Goal: Information Seeking & Learning: Check status

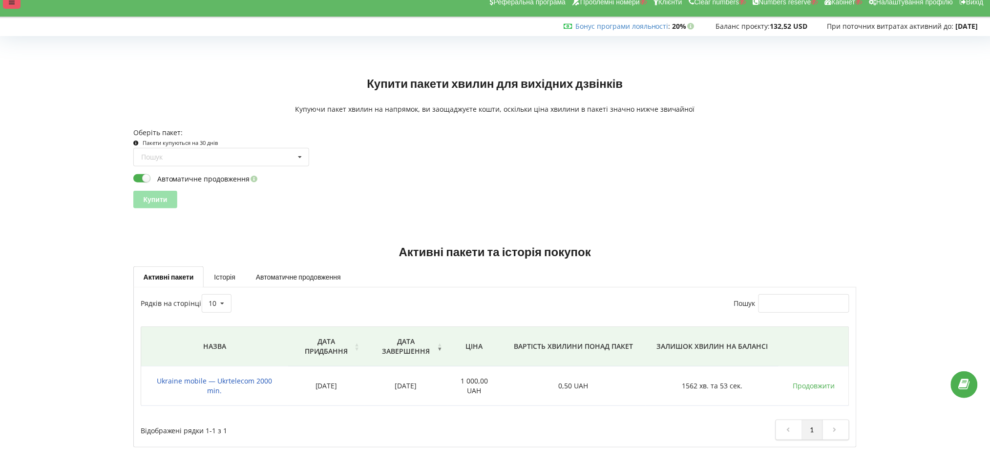
click at [9, 3] on icon at bounding box center [12, 2] width 6 height 7
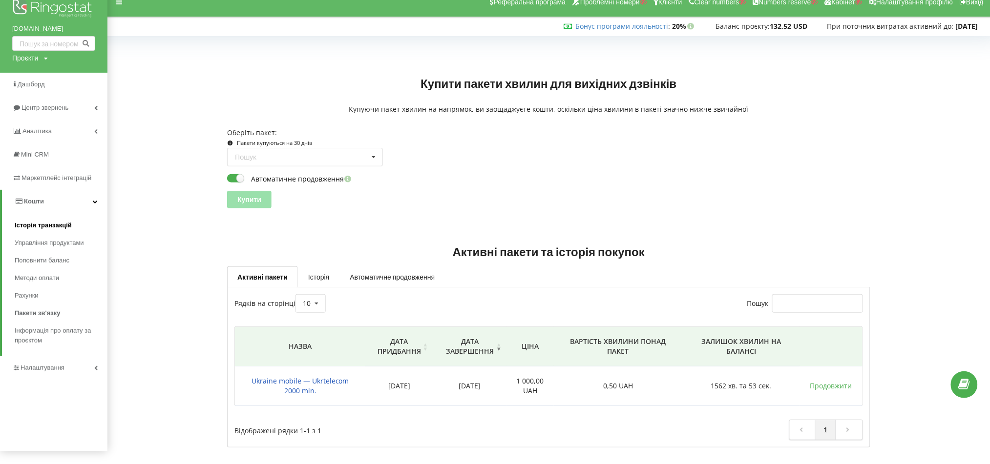
click at [47, 227] on span "Історія транзакцій" at bounding box center [43, 226] width 57 height 10
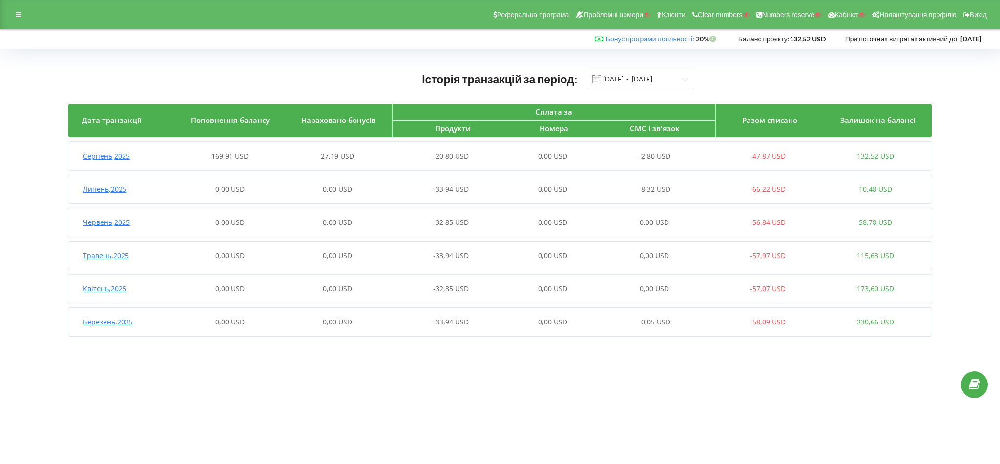
click at [361, 158] on div "27,19 USD" at bounding box center [337, 156] width 107 height 10
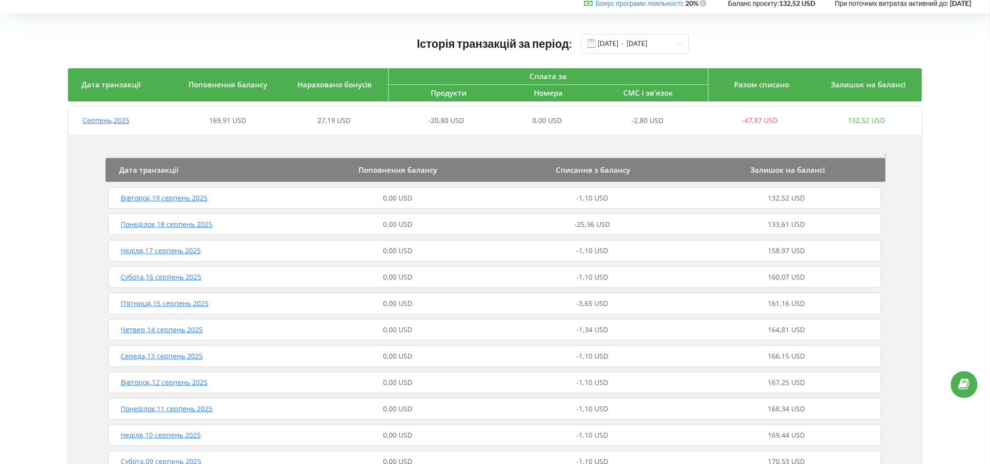
scroll to position [65, 0]
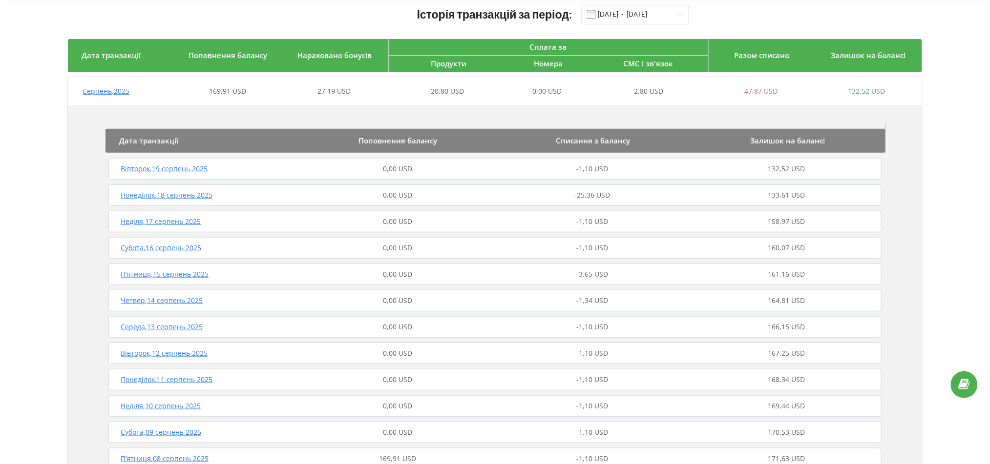
click at [507, 194] on div "-25,36 USD" at bounding box center [592, 195] width 194 height 10
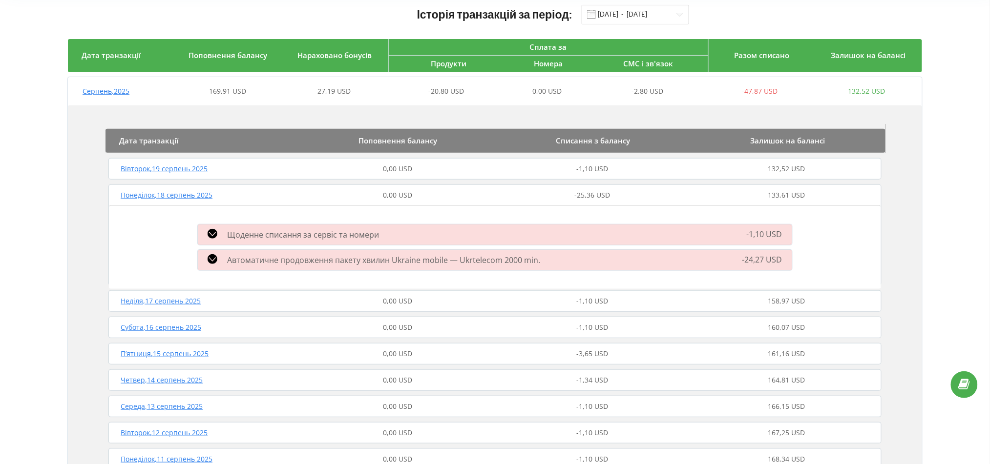
click at [509, 167] on div "-1,10 USD" at bounding box center [592, 169] width 194 height 10
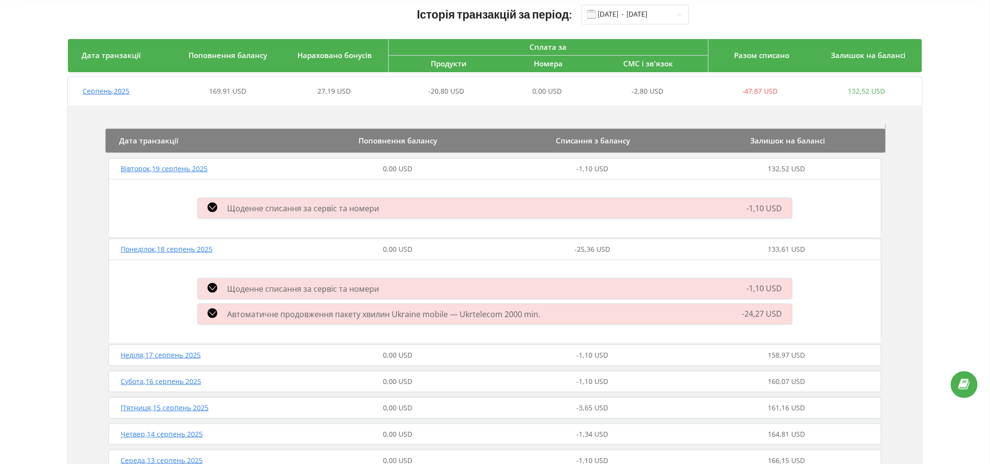
click at [256, 208] on span "Щоденне списання за сервіс та номери" at bounding box center [303, 208] width 152 height 11
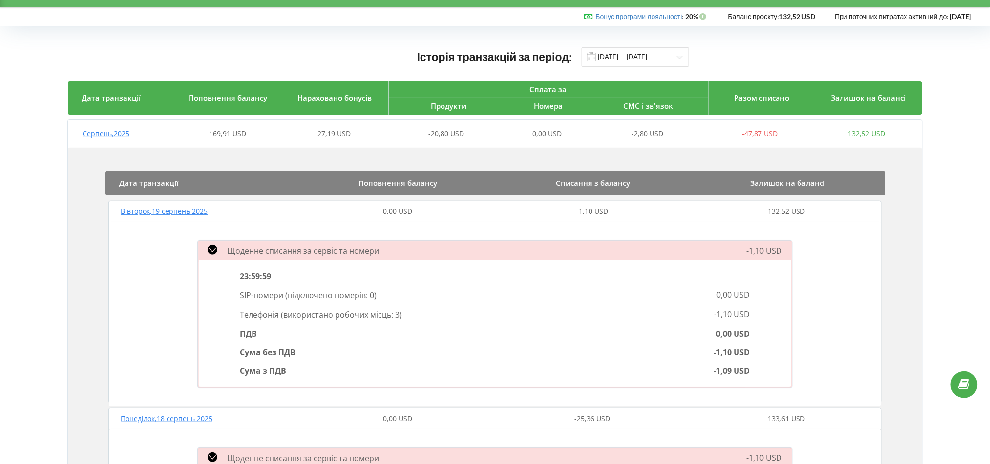
scroll to position [0, 0]
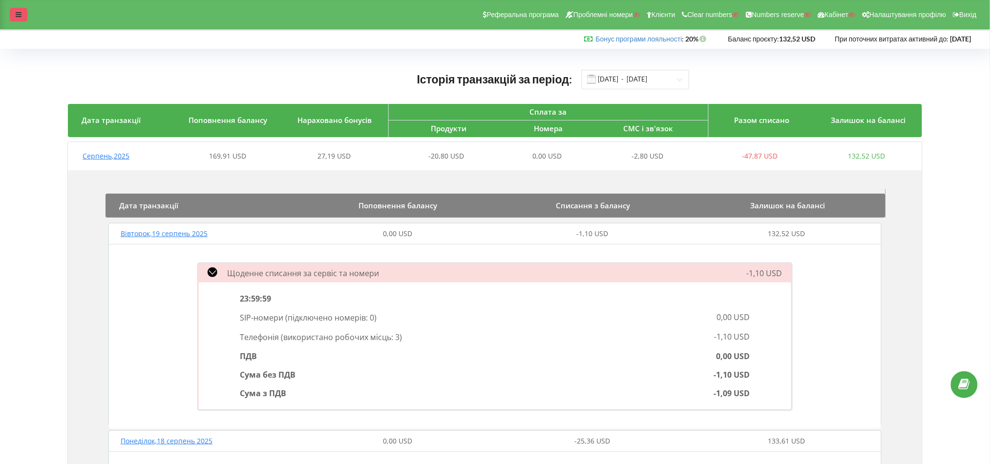
click at [20, 11] on icon at bounding box center [19, 14] width 6 height 7
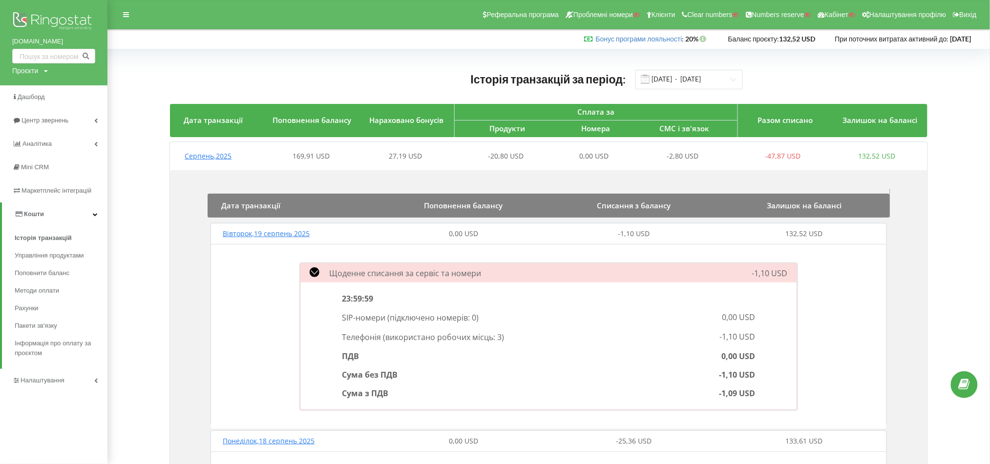
click at [399, 155] on span "27,19 USD" at bounding box center [405, 155] width 33 height 9
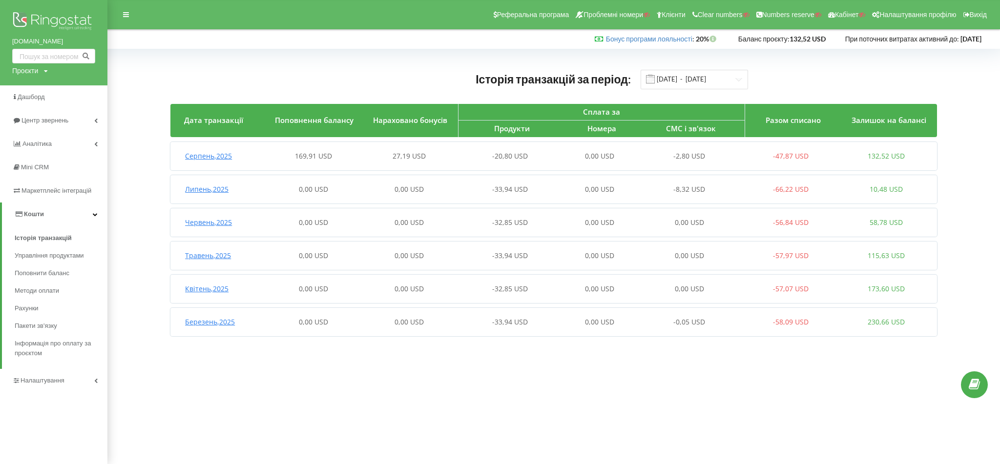
click at [471, 148] on div "Серпень , 2025 169,91 USD 27,19 USD -20,80 USD 0,00 USD -2,80 USD -47,87 USD 13…" at bounding box center [551, 156] width 763 height 23
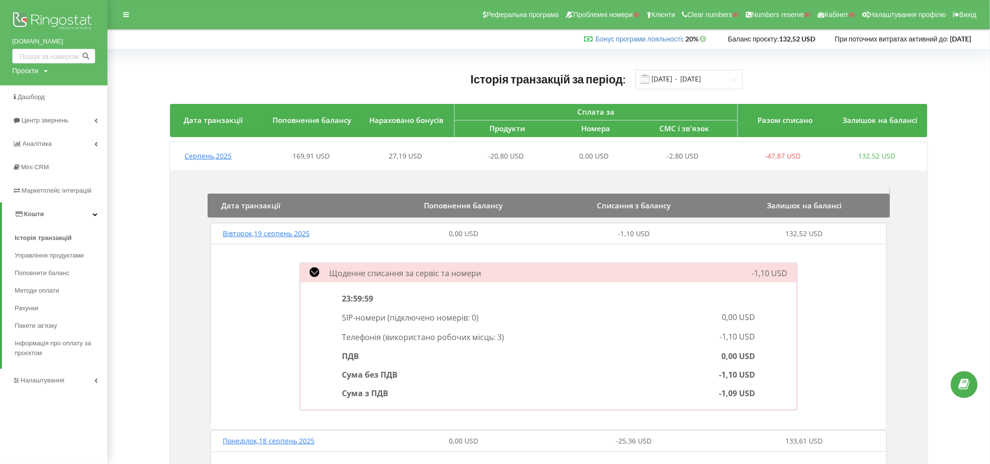
click at [464, 240] on div "Вівторок , 19 серпень 2025 0,00 USD -1,10 USD 132,52 USD" at bounding box center [548, 233] width 681 height 23
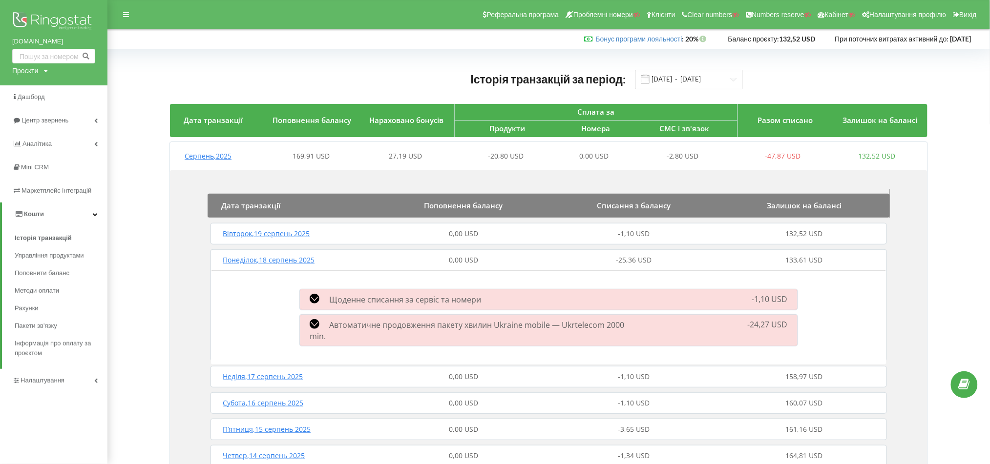
click at [473, 257] on span "0,00 USD" at bounding box center [463, 259] width 29 height 9
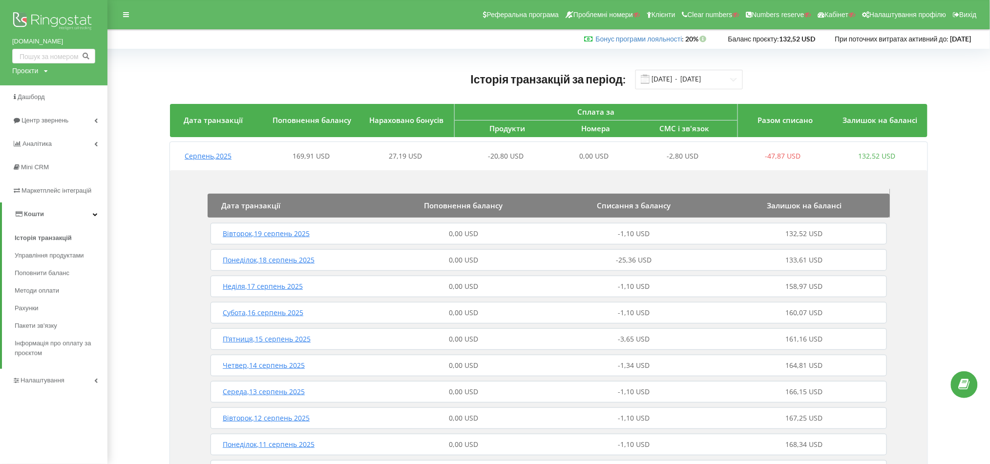
click at [522, 209] on p "Поповнення балансу" at bounding box center [463, 206] width 157 height 10
click at [460, 157] on div "-20,80 USD" at bounding box center [500, 156] width 94 height 10
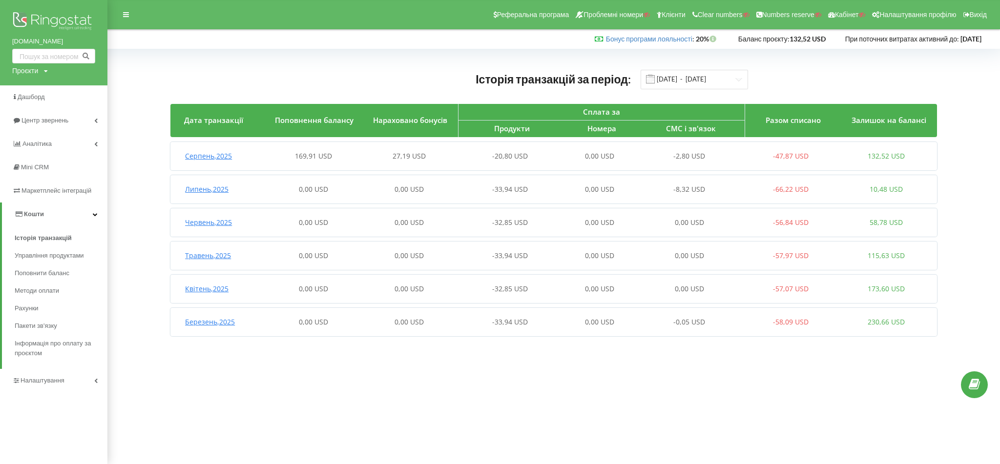
click at [460, 147] on div "Серпень , 2025 169,91 USD 27,19 USD -20,80 USD 0,00 USD -2,80 USD -47,87 USD 13…" at bounding box center [551, 156] width 763 height 23
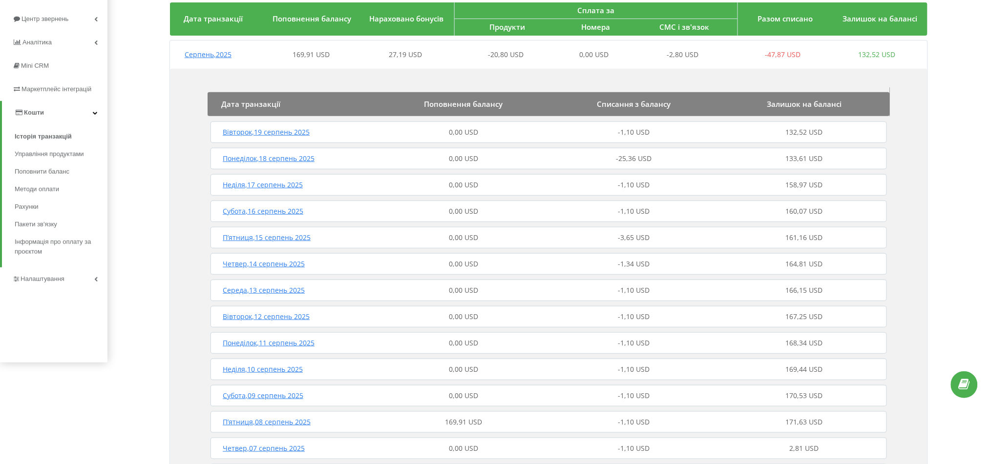
scroll to position [65, 0]
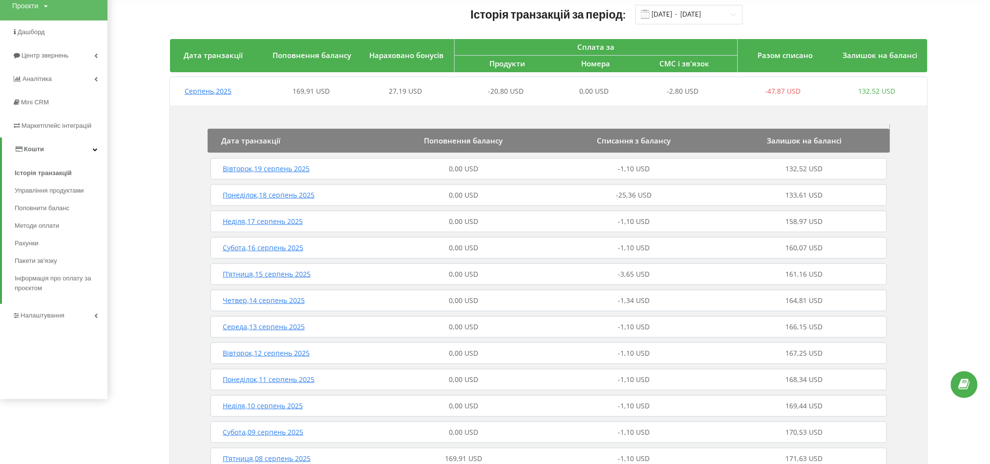
click at [452, 96] on div "27,19 USD" at bounding box center [406, 91] width 94 height 10
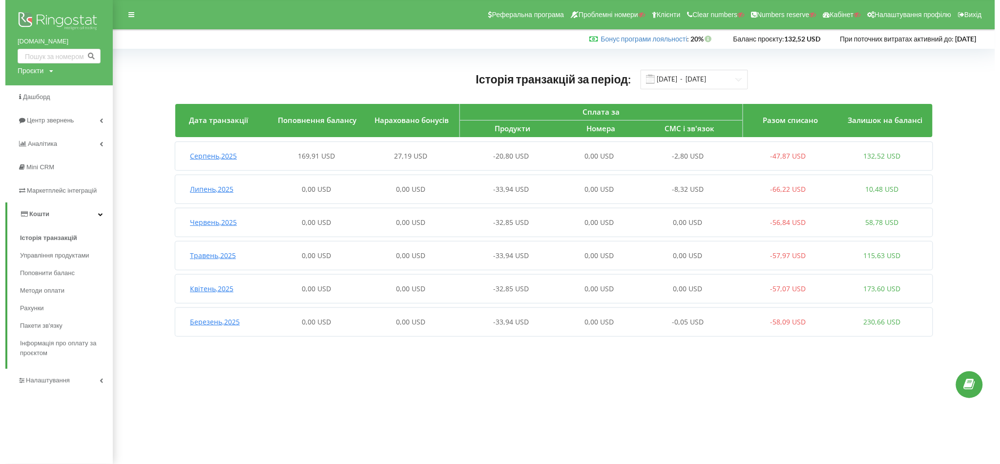
scroll to position [0, 0]
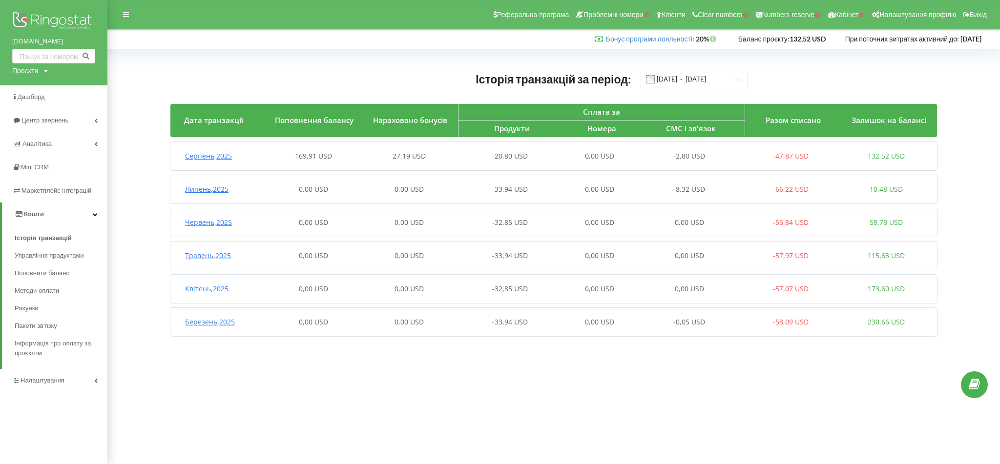
click at [751, 156] on div "-47,87 USD" at bounding box center [790, 156] width 95 height 10
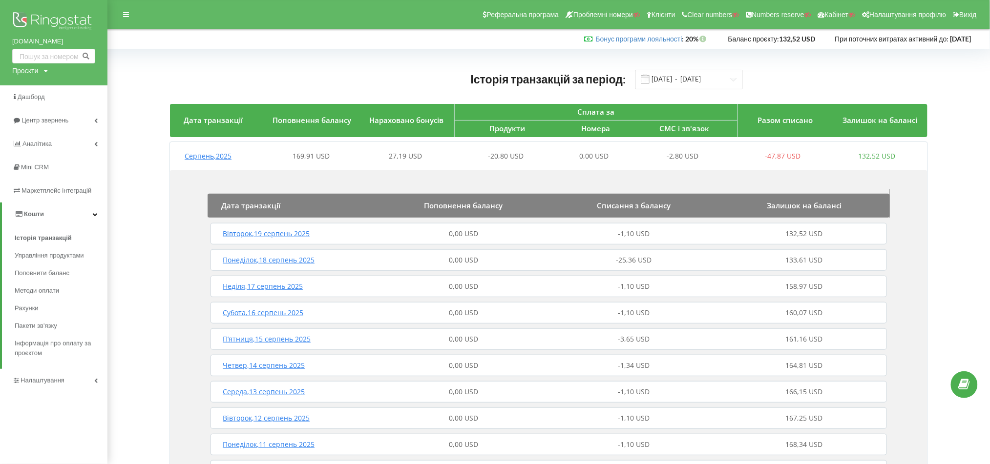
click at [515, 158] on span "-20,80 USD" at bounding box center [506, 155] width 36 height 9
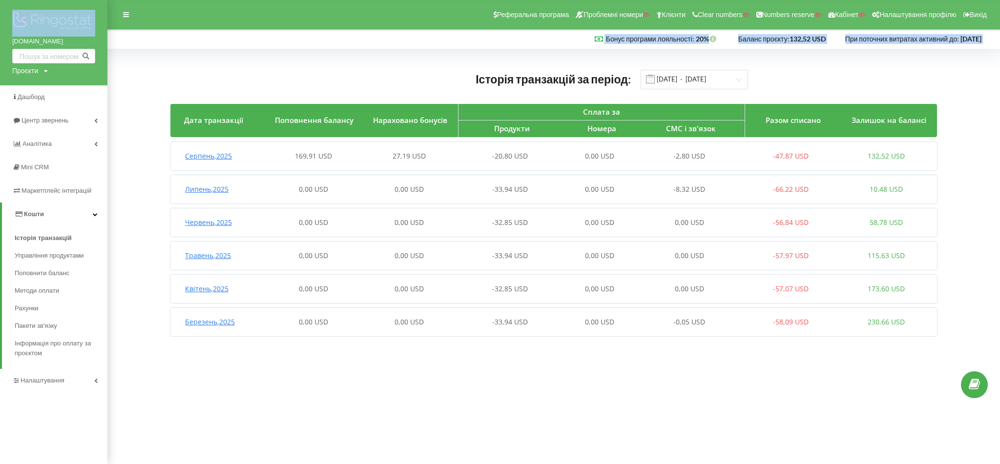
drag, startPoint x: 54, startPoint y: 45, endPoint x: 160, endPoint y: 46, distance: 106.0
click at [160, 46] on body "Реферальна програма Проблемні номери Клієнти Clear numbers Numbers reserve Кабі…" at bounding box center [500, 232] width 1000 height 464
drag, startPoint x: 160, startPoint y: 46, endPoint x: 142, endPoint y: 47, distance: 18.6
click at [159, 45] on div "Бонус програми лояльності : Бонус : 20% Баланс проєкту:" at bounding box center [497, 39] width 995 height 20
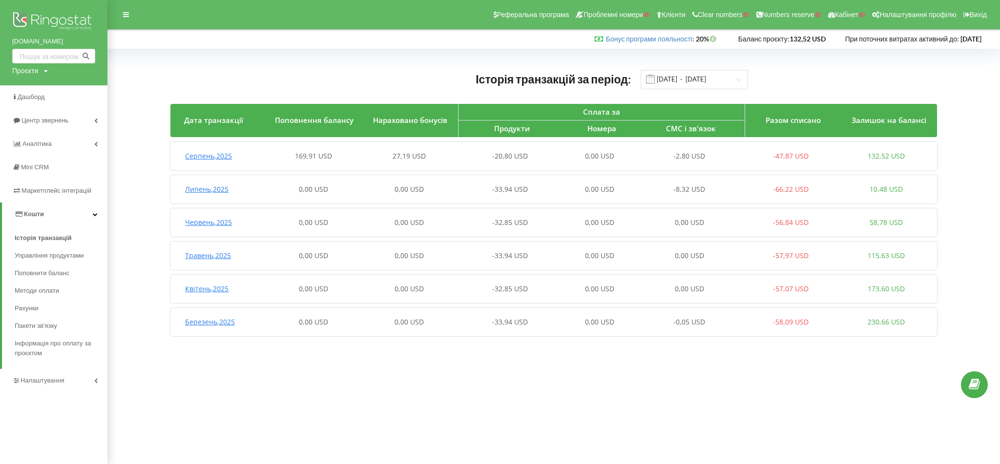
click at [0, 51] on div "landing.iec.kiev.ua Проєкти Пошук" at bounding box center [53, 42] width 107 height 85
drag, startPoint x: 8, startPoint y: 38, endPoint x: 68, endPoint y: 45, distance: 60.5
click at [68, 45] on div "landing.iec.kiev.ua Проєкти Пошук" at bounding box center [53, 42] width 107 height 85
copy link "[DOMAIN_NAME]"
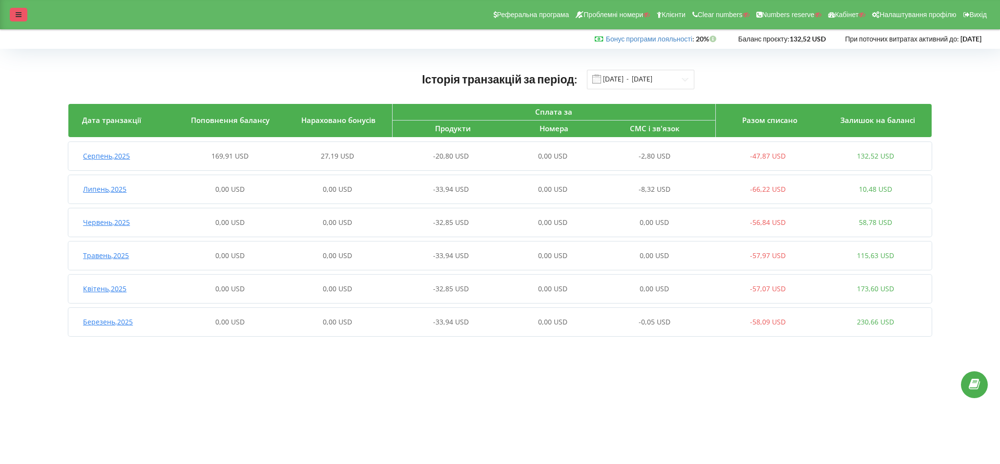
click at [10, 15] on div at bounding box center [19, 15] width 18 height 14
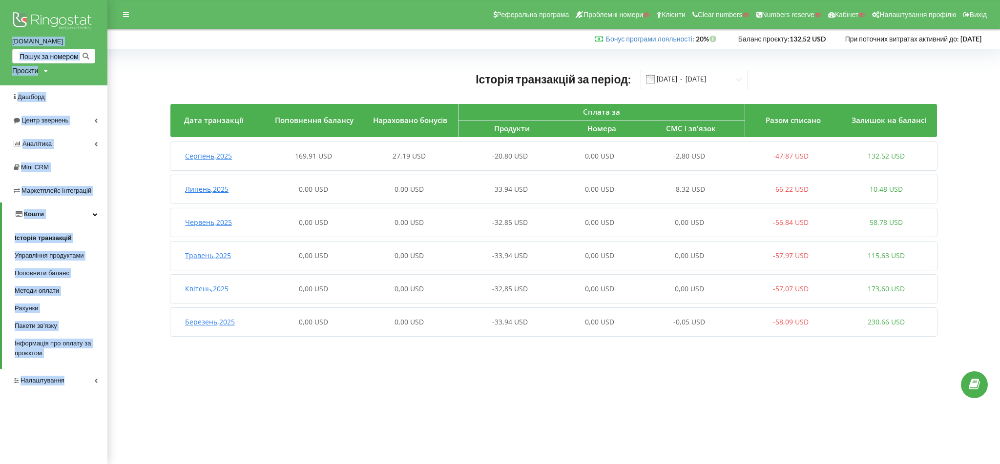
drag, startPoint x: 9, startPoint y: 46, endPoint x: 110, endPoint y: 49, distance: 101.1
click at [110, 49] on body "Реферальна програма Проблемні номери Клієнти Clear numbers Numbers reserve Кабі…" at bounding box center [500, 232] width 1000 height 464
click at [0, 48] on div "landing.iec.kiev.ua Проєкти Пошук" at bounding box center [53, 42] width 107 height 85
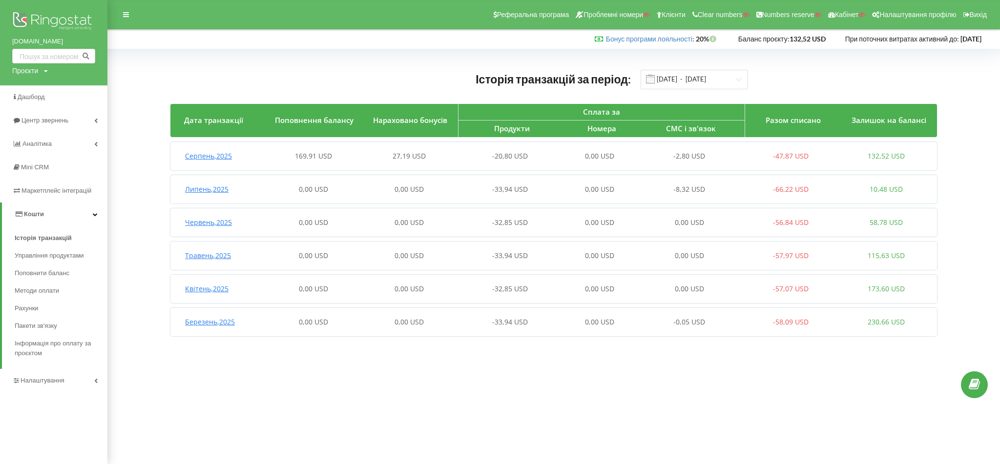
drag, startPoint x: 6, startPoint y: 43, endPoint x: 66, endPoint y: 44, distance: 60.1
click at [66, 44] on div "landing.iec.kiev.ua Проєкти Пошук" at bounding box center [53, 42] width 107 height 85
copy link "[DOMAIN_NAME]"
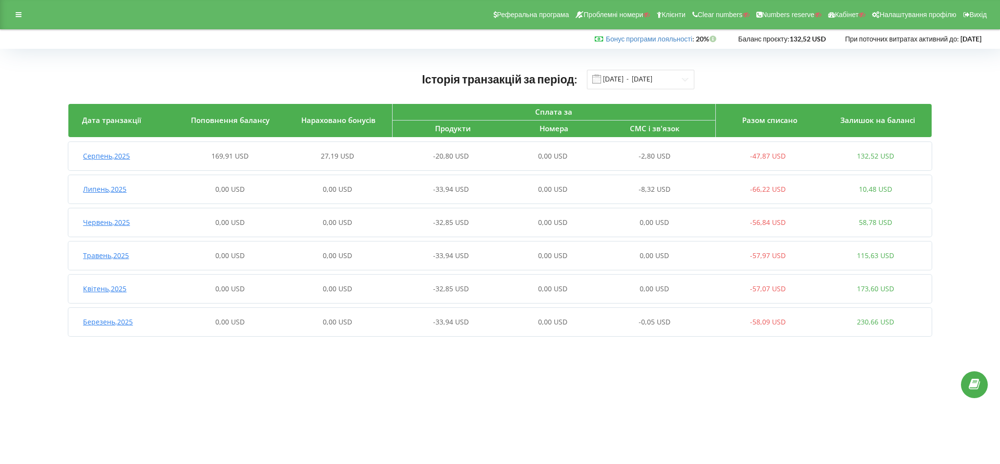
click at [605, 158] on div "0,00 USD" at bounding box center [552, 156] width 107 height 10
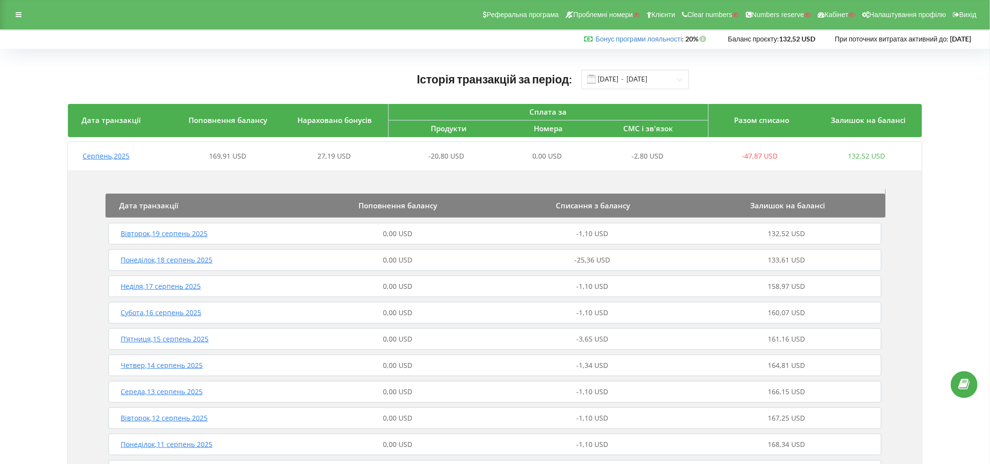
click at [530, 253] on div "Понеділок , 18 серпень 2025 0,00 USD -25,36 USD 133,61 USD" at bounding box center [495, 260] width 778 height 23
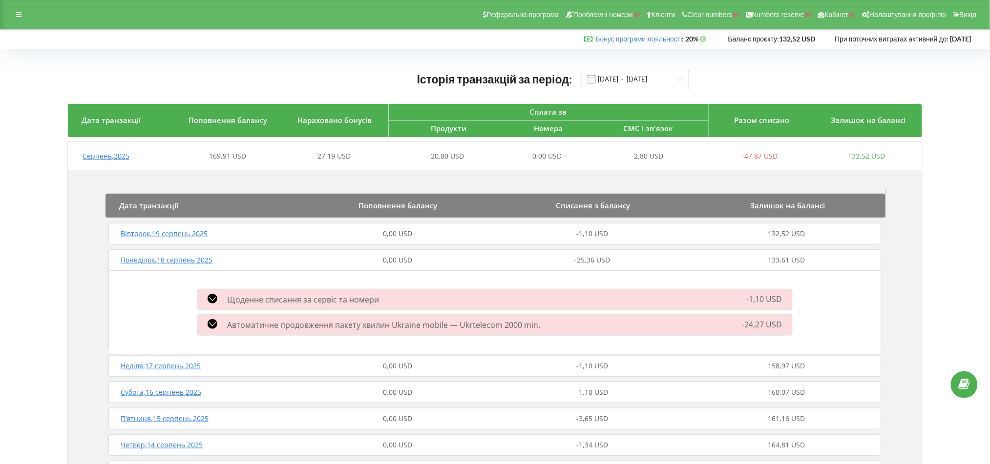
click at [495, 326] on span "Автоматичне продовження пакету хвилин Ukraine mobile — Ukrtelecom 2000 min." at bounding box center [383, 325] width 313 height 11
click at [497, 160] on div "0,00 USD" at bounding box center [547, 156] width 106 height 10
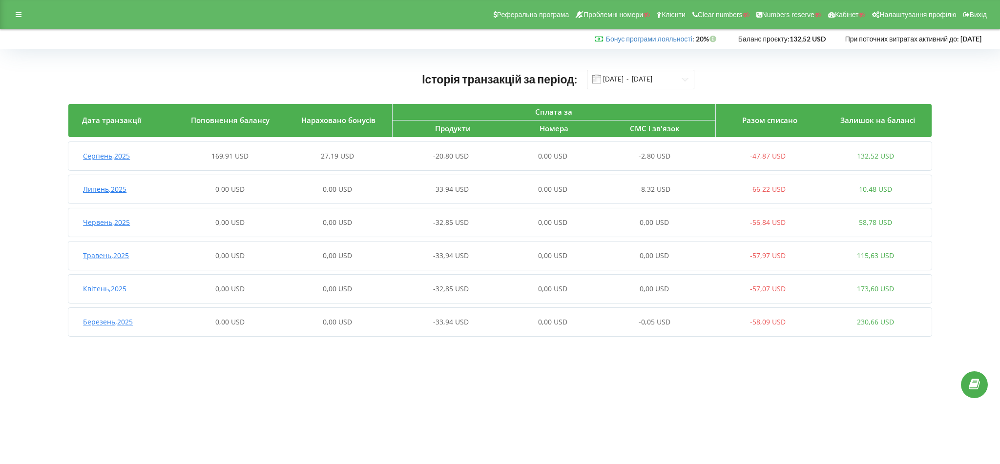
click at [494, 161] on div "-20,80 USD" at bounding box center [444, 156] width 107 height 10
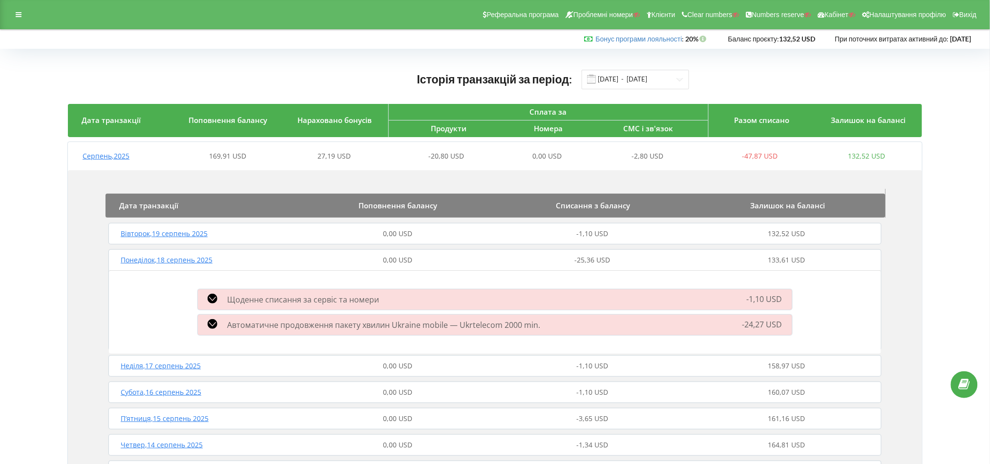
click at [208, 323] on icon at bounding box center [213, 324] width 10 height 10
click at [210, 320] on icon at bounding box center [213, 324] width 10 height 10
click at [278, 326] on span "Автоматичне продовження пакету хвилин Ukraine mobile — Ukrtelecom 2000 min." at bounding box center [383, 325] width 313 height 11
click at [331, 321] on span "Автоматичне продовження пакету хвилин Ukraine mobile — Ukrtelecom 2000 min." at bounding box center [383, 325] width 313 height 11
drag, startPoint x: 762, startPoint y: 261, endPoint x: 927, endPoint y: 251, distance: 165.0
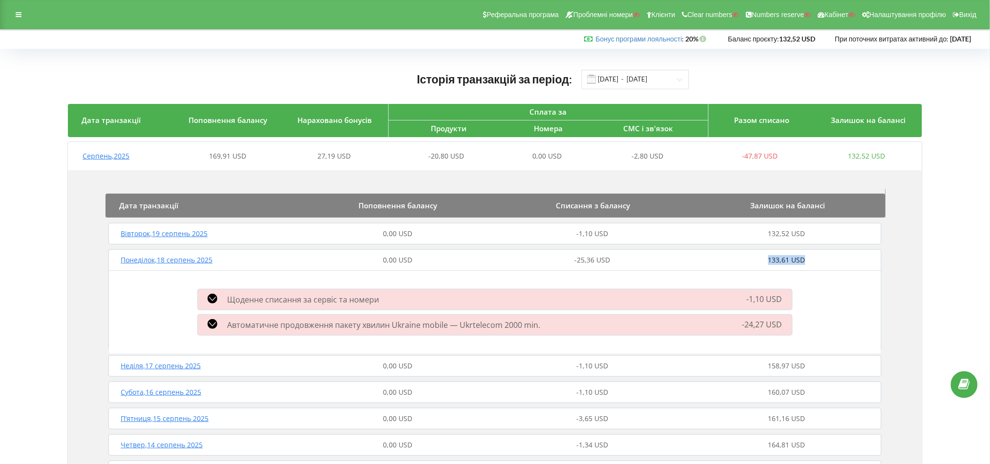
click at [645, 158] on span "-2,80 USD" at bounding box center [648, 155] width 32 height 9
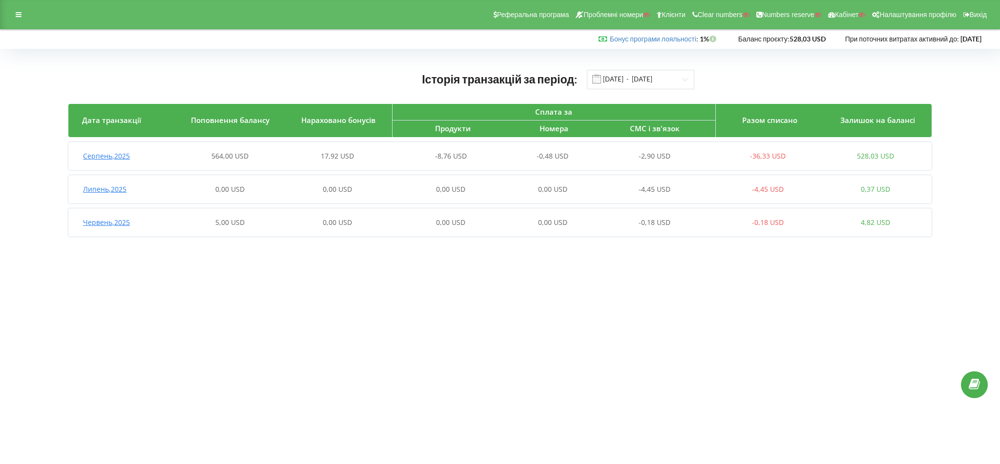
click at [527, 152] on div "-0,48 USD" at bounding box center [552, 156] width 107 height 10
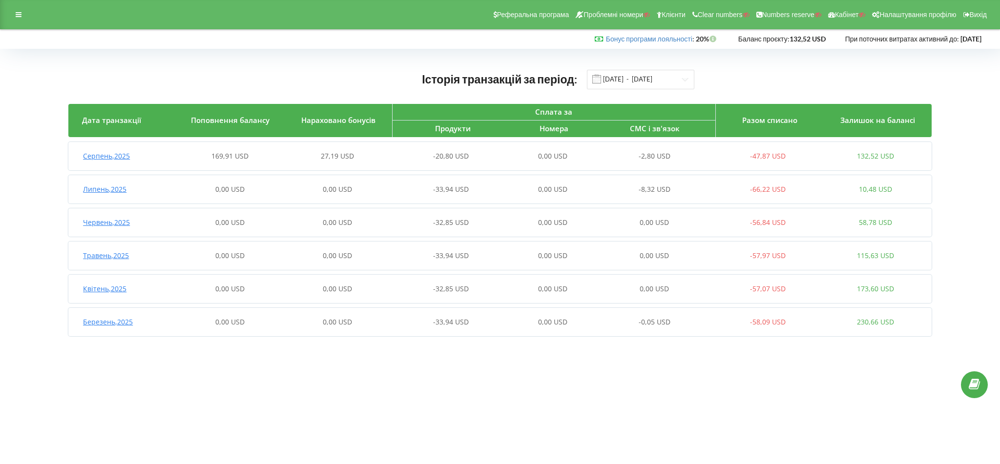
click at [619, 162] on div "Серпень , 2025 169,91 USD 27,19 USD -20,80 USD 0,00 USD -2,80 USD -47,87 USD 13…" at bounding box center [498, 156] width 861 height 23
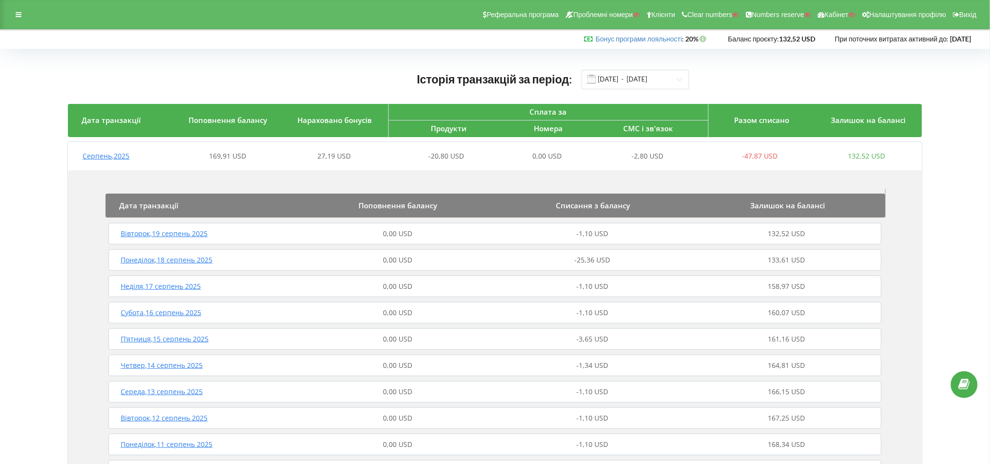
click at [375, 156] on div "27,19 USD" at bounding box center [334, 156] width 106 height 10
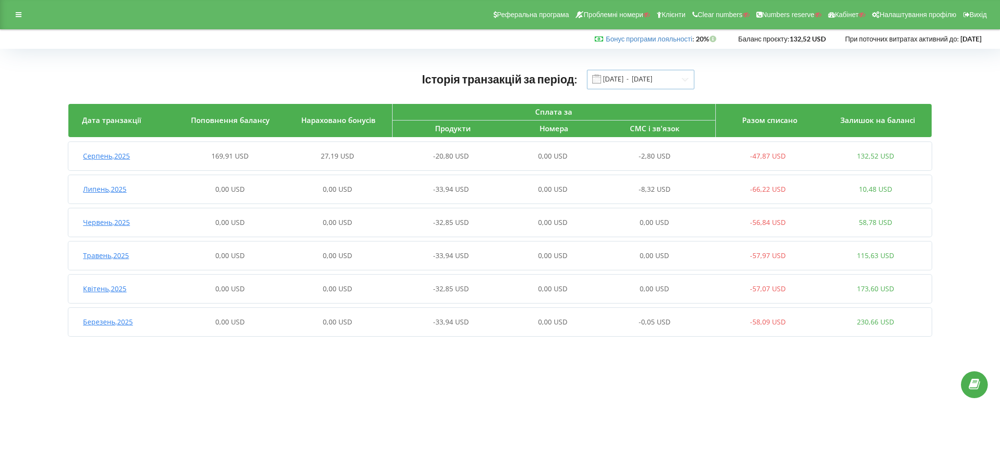
click at [647, 76] on input "01.03.2025 - 20.08.2025" at bounding box center [640, 80] width 107 height 20
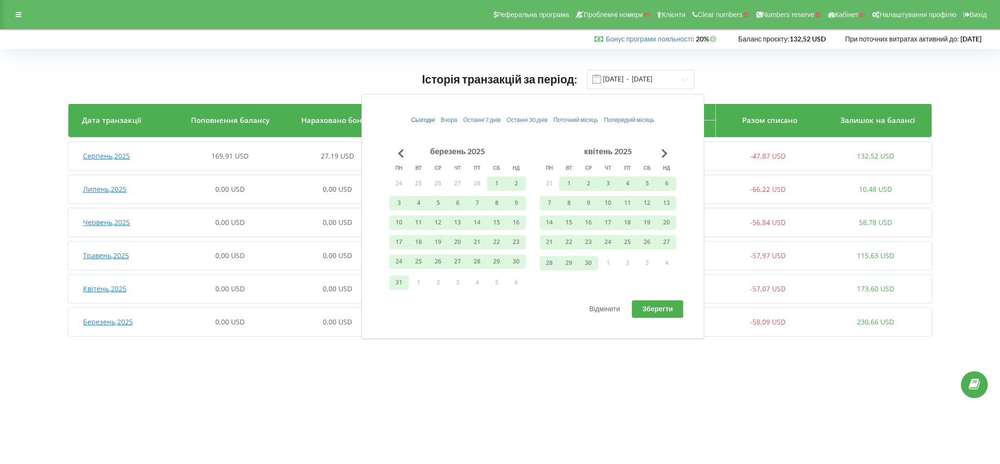
click at [424, 121] on span "Сьогодні" at bounding box center [422, 119] width 23 height 7
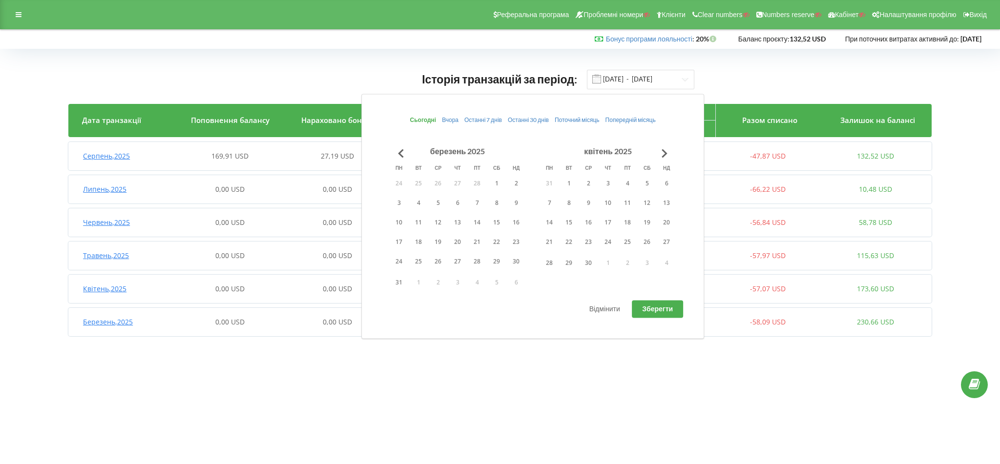
click at [650, 306] on span "Зберегти" at bounding box center [657, 309] width 31 height 8
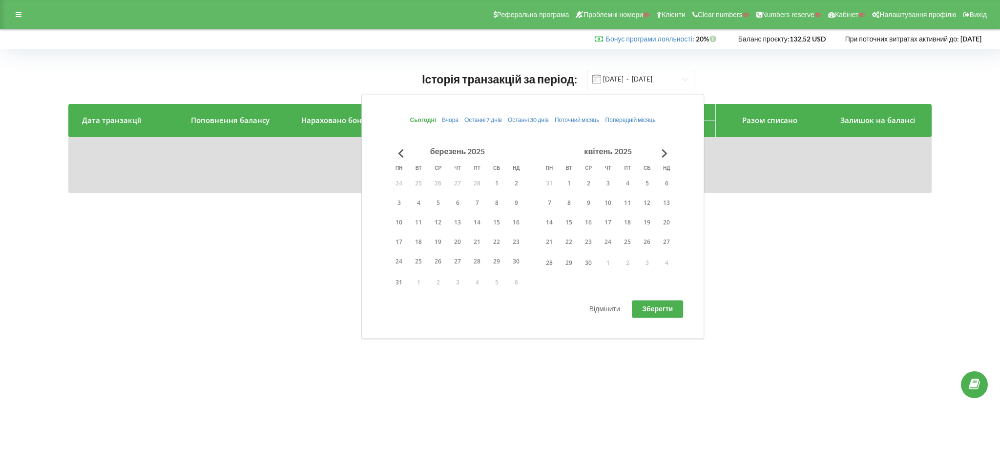
click at [819, 196] on div "Історія транзакцій за період: 20.08.2025 - 20.08.2025 Дата транзакції Поповненн…" at bounding box center [500, 131] width 980 height 145
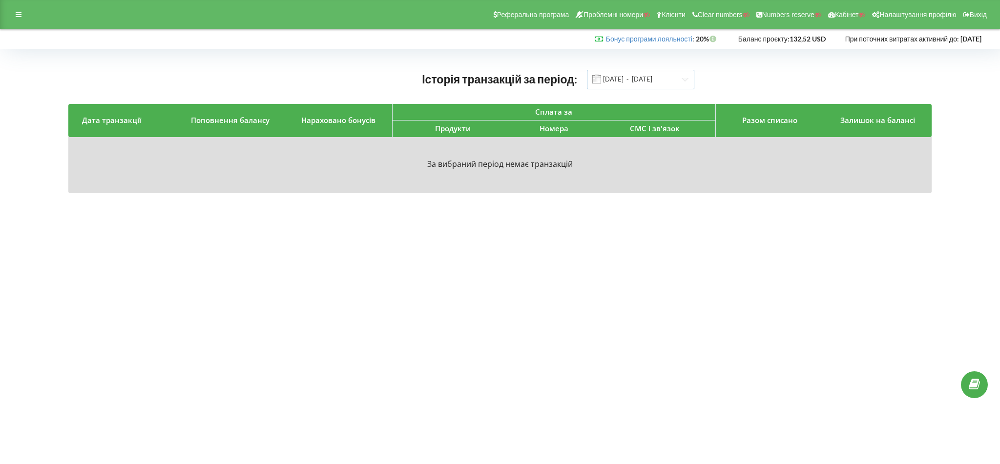
click at [633, 75] on input "20.08.2025 - 20.08.2025" at bounding box center [640, 80] width 107 height 20
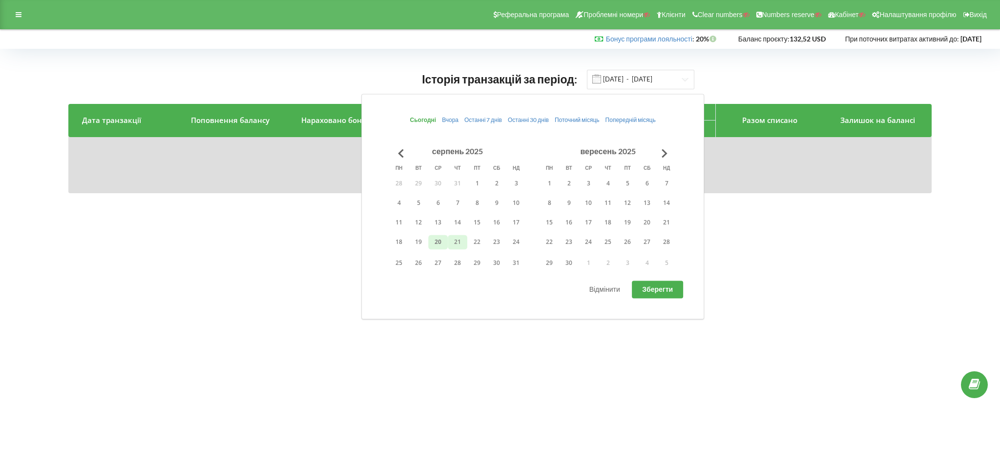
click at [458, 240] on button "21" at bounding box center [458, 242] width 20 height 15
click at [471, 122] on span "Останні 7 днів" at bounding box center [482, 119] width 38 height 7
click at [652, 294] on button "Зберегти" at bounding box center [657, 290] width 51 height 18
type input "14.08.2025 - 20.08.2025"
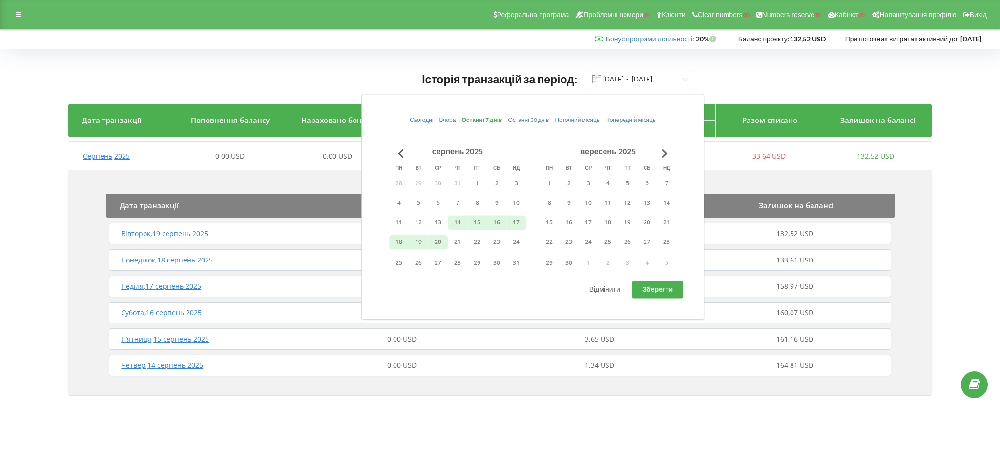
click at [971, 185] on div "Історія транзакцій за період: 14.08.2025 - 20.08.2025 Дата транзакції Поповненн…" at bounding box center [500, 235] width 980 height 352
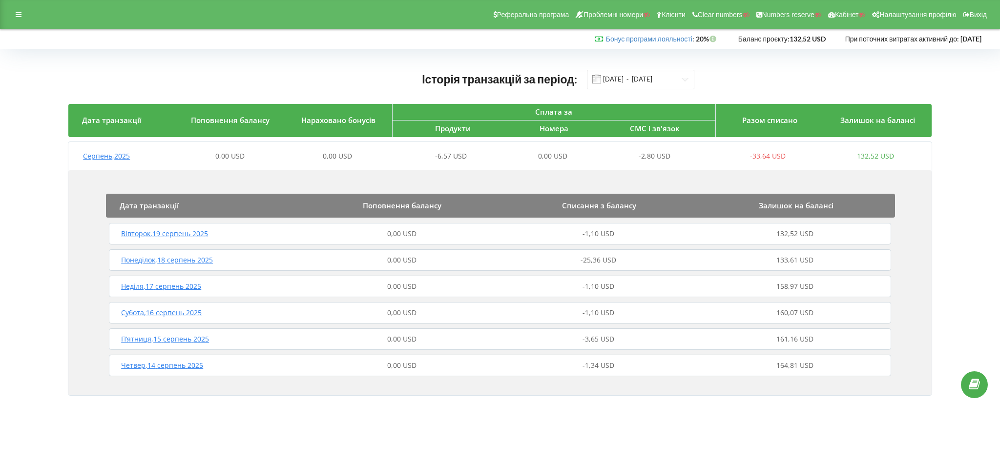
click at [668, 231] on div "-1,10 USD" at bounding box center [598, 234] width 197 height 10
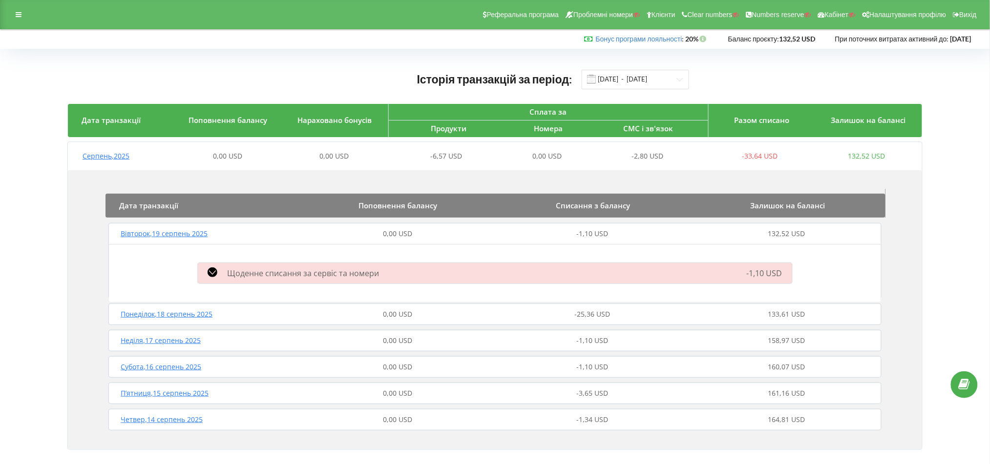
click at [616, 232] on div "-1,10 USD" at bounding box center [592, 234] width 194 height 10
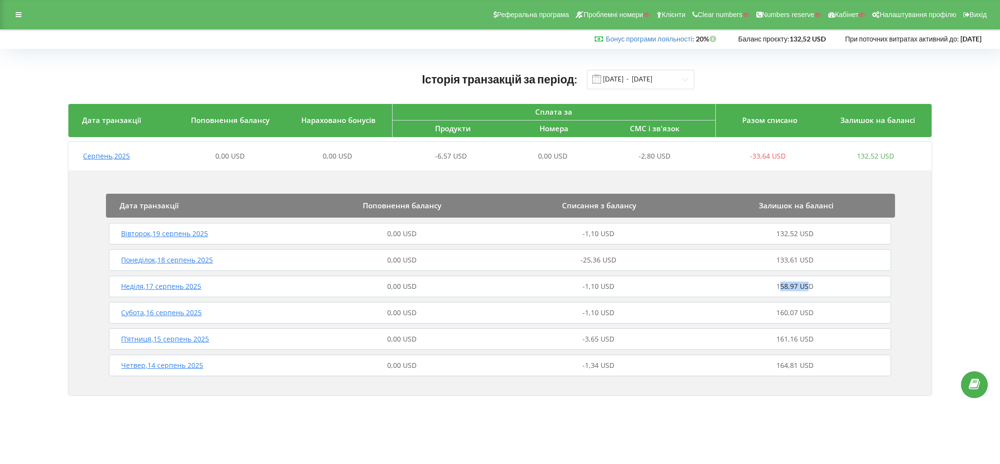
drag, startPoint x: 780, startPoint y: 290, endPoint x: 810, endPoint y: 289, distance: 30.8
click at [810, 289] on span "158,97 USD" at bounding box center [795, 286] width 37 height 9
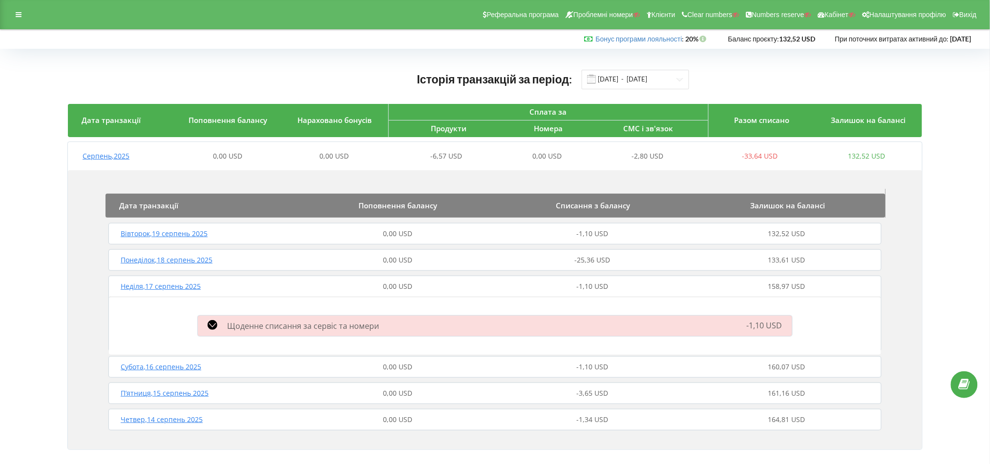
click at [739, 279] on div "Неділя , 17 серпень 2025 0,00 USD -1,10 USD 158,97 USD" at bounding box center [495, 286] width 778 height 23
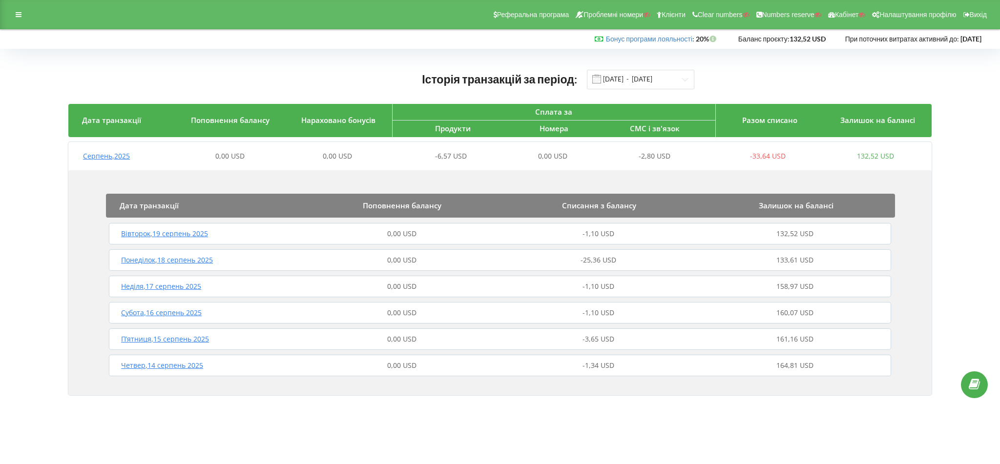
click at [67, 209] on div "Історія транзакцій за період: 14.08.2025 - 20.08.2025 Дата транзакції Поповненн…" at bounding box center [500, 235] width 980 height 352
click at [3, 18] on div "Реферальна програма Проблемні номери Клієнти Clear numbers Numbers reserve Кабі…" at bounding box center [500, 14] width 1000 height 29
click at [15, 12] on div at bounding box center [19, 15] width 18 height 14
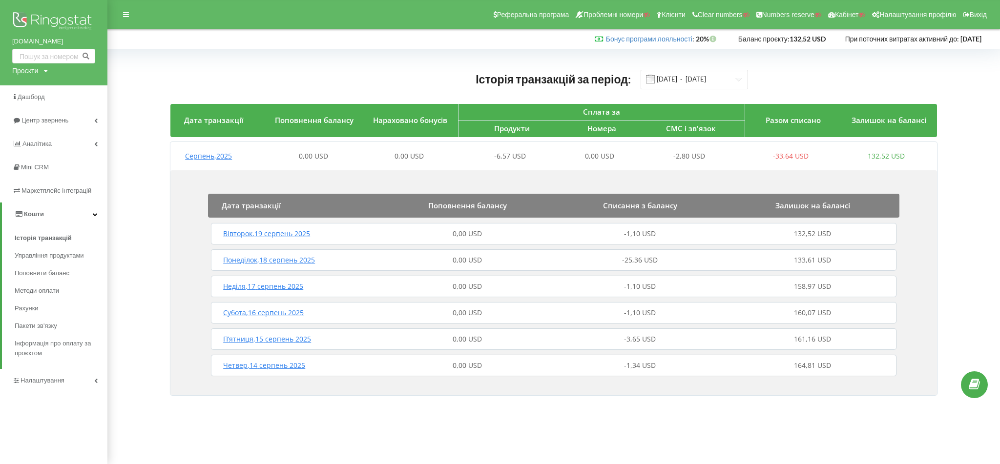
drag, startPoint x: 6, startPoint y: 40, endPoint x: 83, endPoint y: 44, distance: 76.3
click at [83, 44] on div "landing.iec.kiev.ua Проєкти Пошук" at bounding box center [53, 42] width 107 height 85
copy link "landing.iec.kiev.ua"
